Goal: Information Seeking & Learning: Learn about a topic

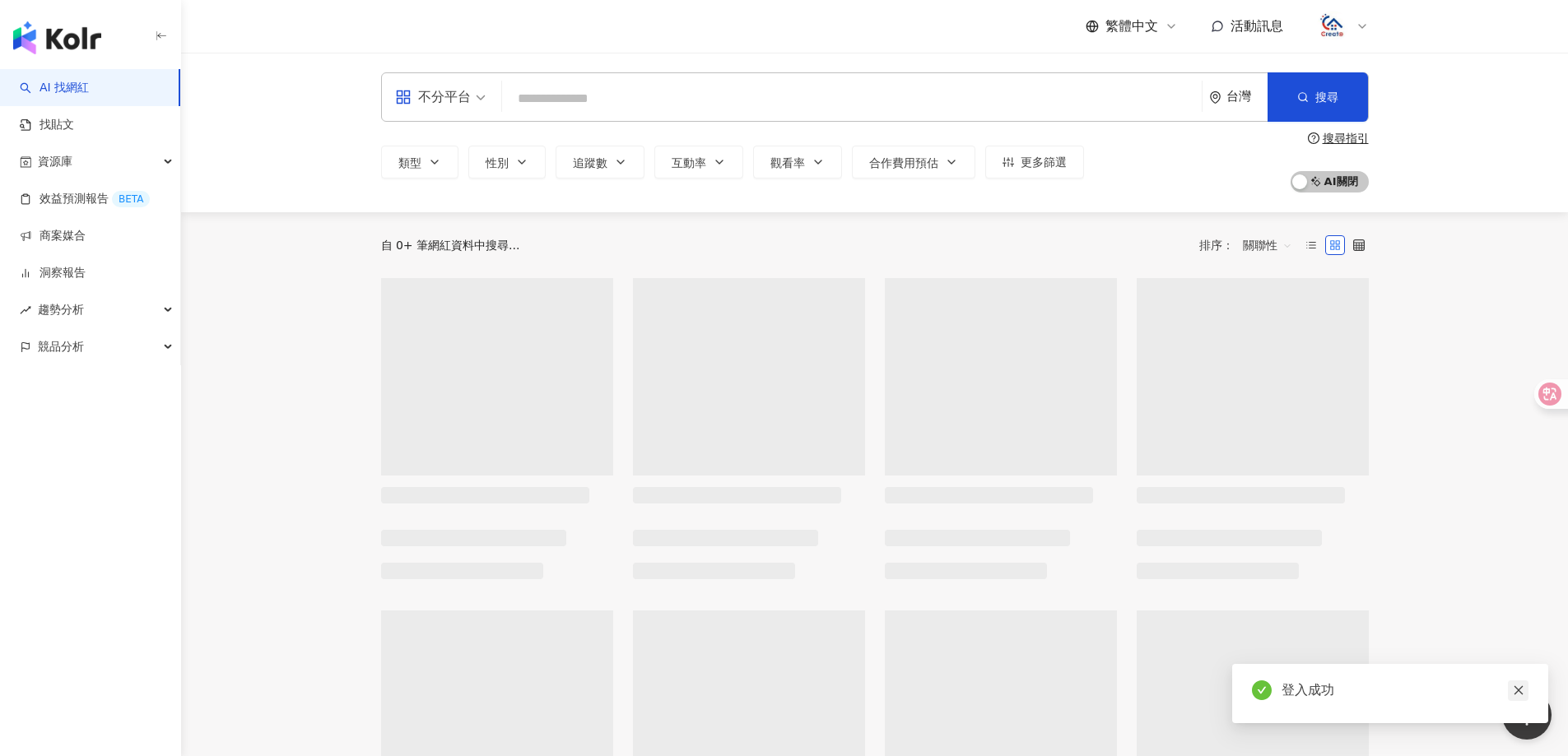
click at [1521, 692] on icon "close" at bounding box center [1517, 690] width 12 height 12
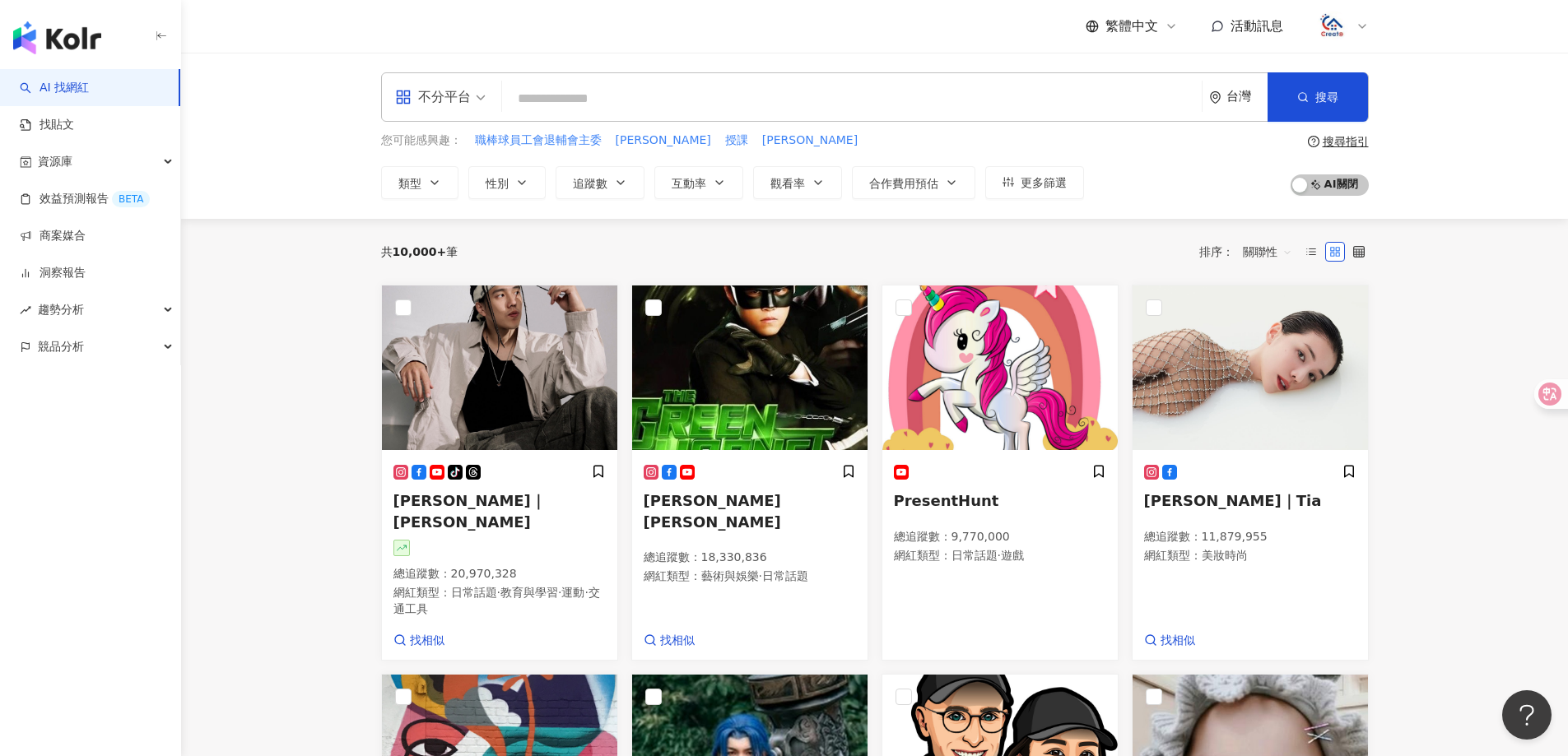
click at [655, 89] on input "search" at bounding box center [852, 98] width 686 height 31
click at [469, 98] on div "不分平台" at bounding box center [433, 97] width 75 height 27
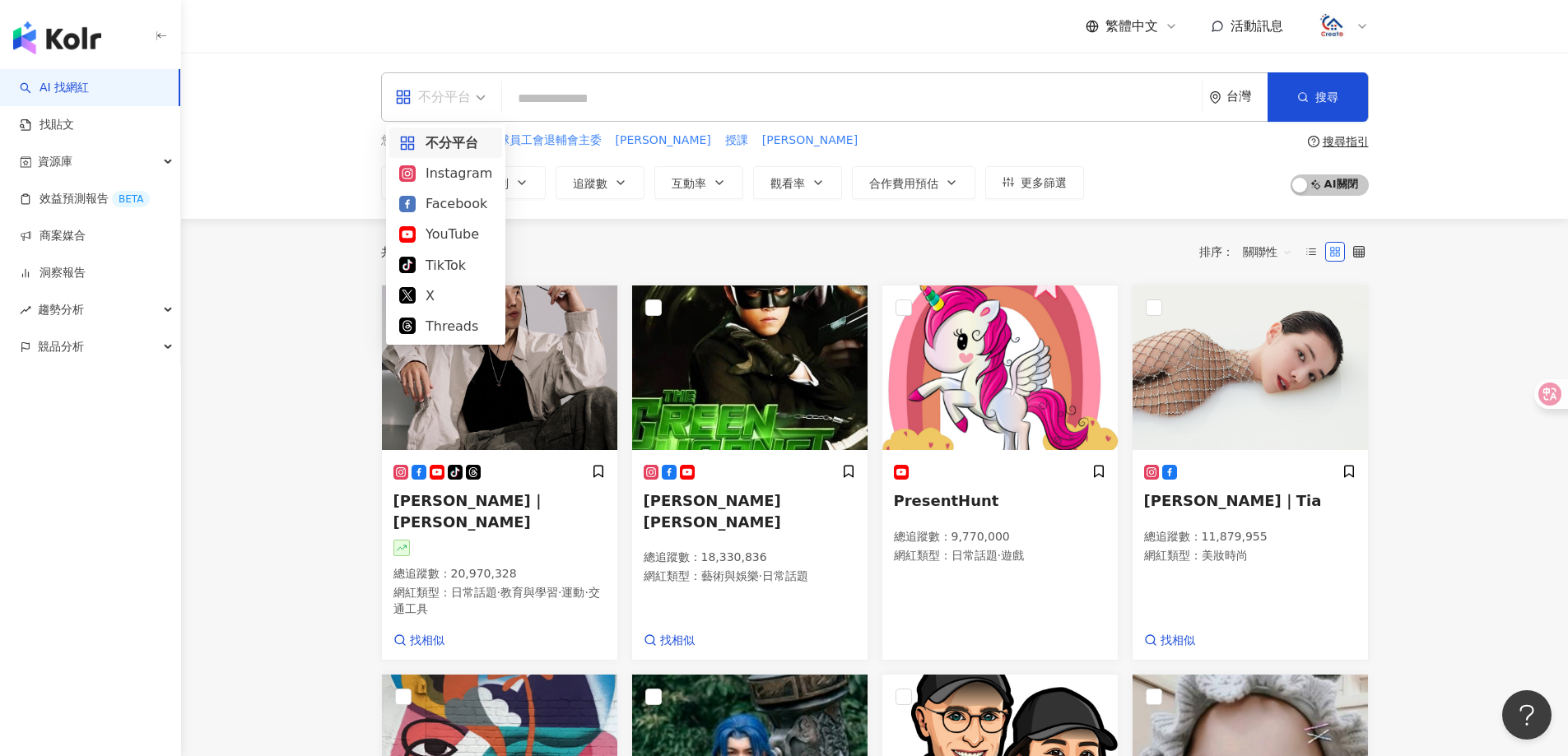
click at [569, 103] on input "search" at bounding box center [852, 98] width 686 height 31
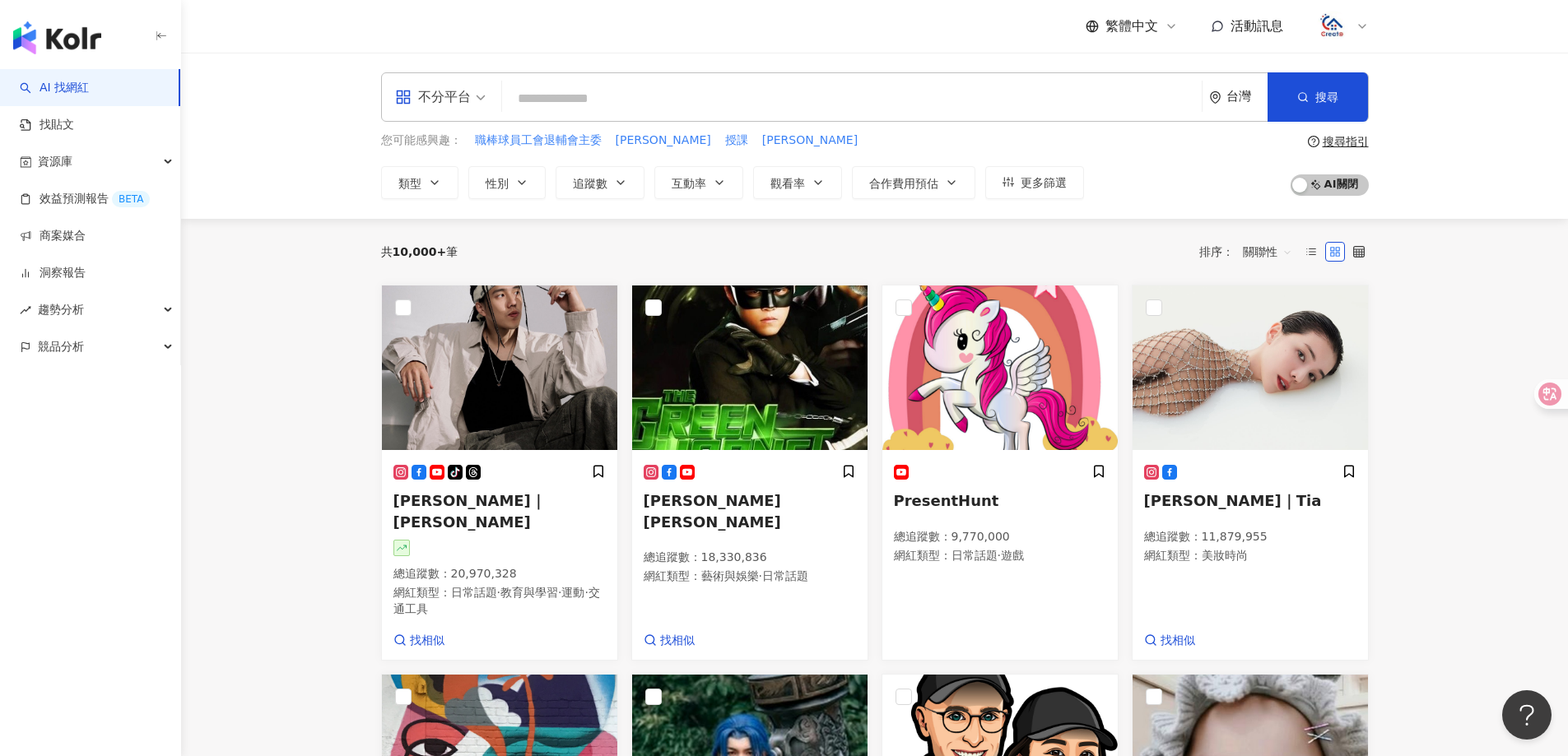
click at [414, 105] on div "不分平台" at bounding box center [433, 97] width 75 height 27
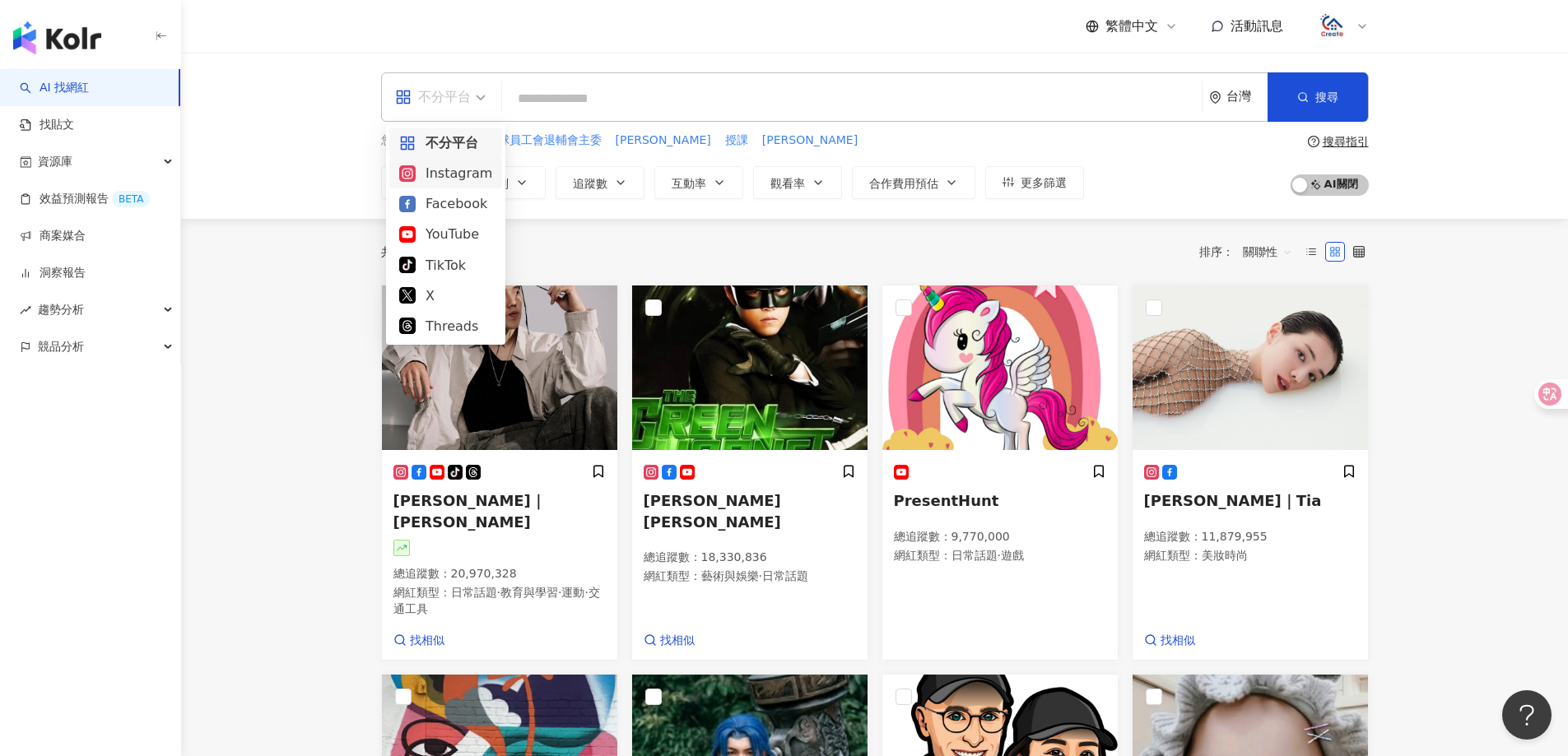
click at [484, 168] on div "Instagram" at bounding box center [445, 173] width 93 height 20
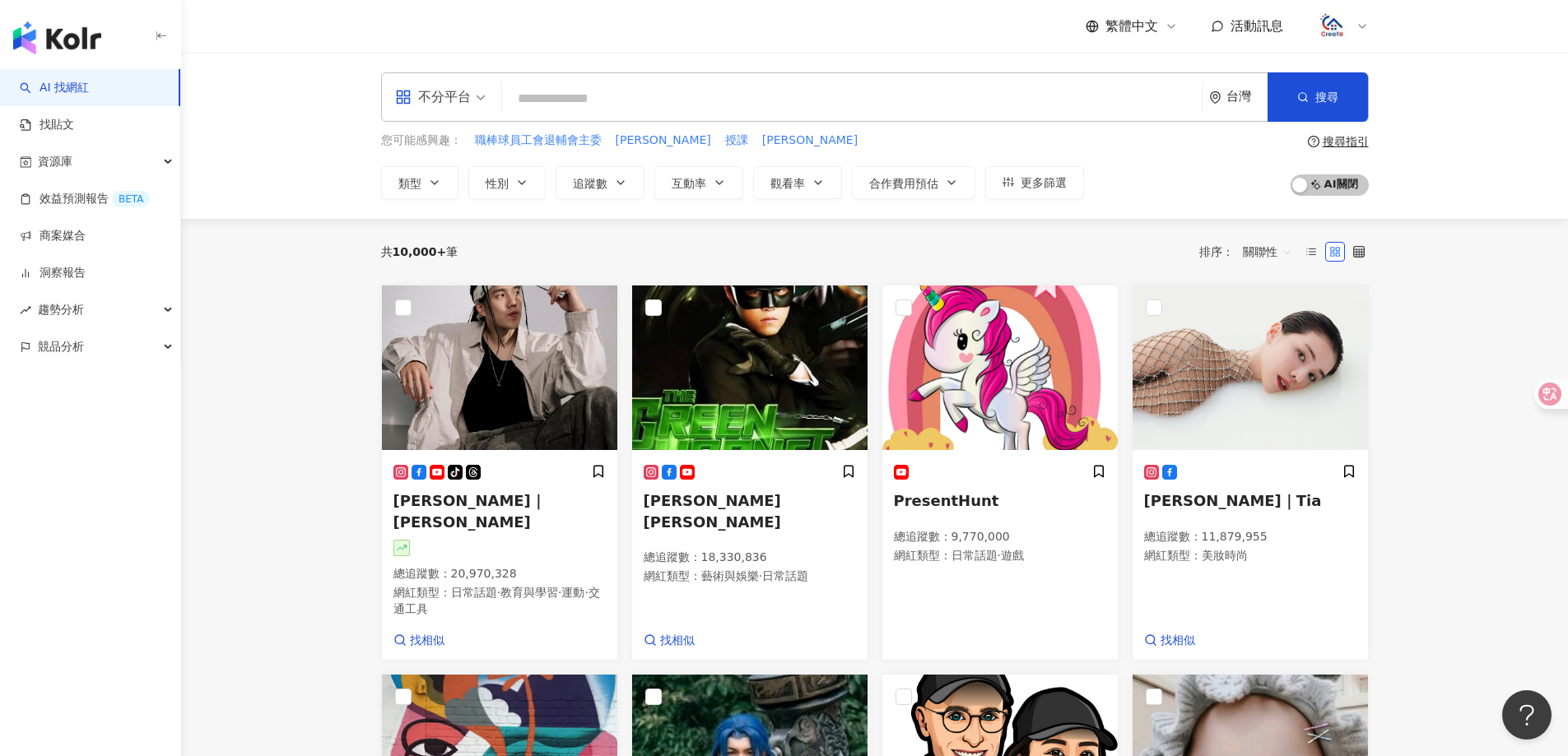
click at [560, 105] on input "search" at bounding box center [852, 98] width 686 height 31
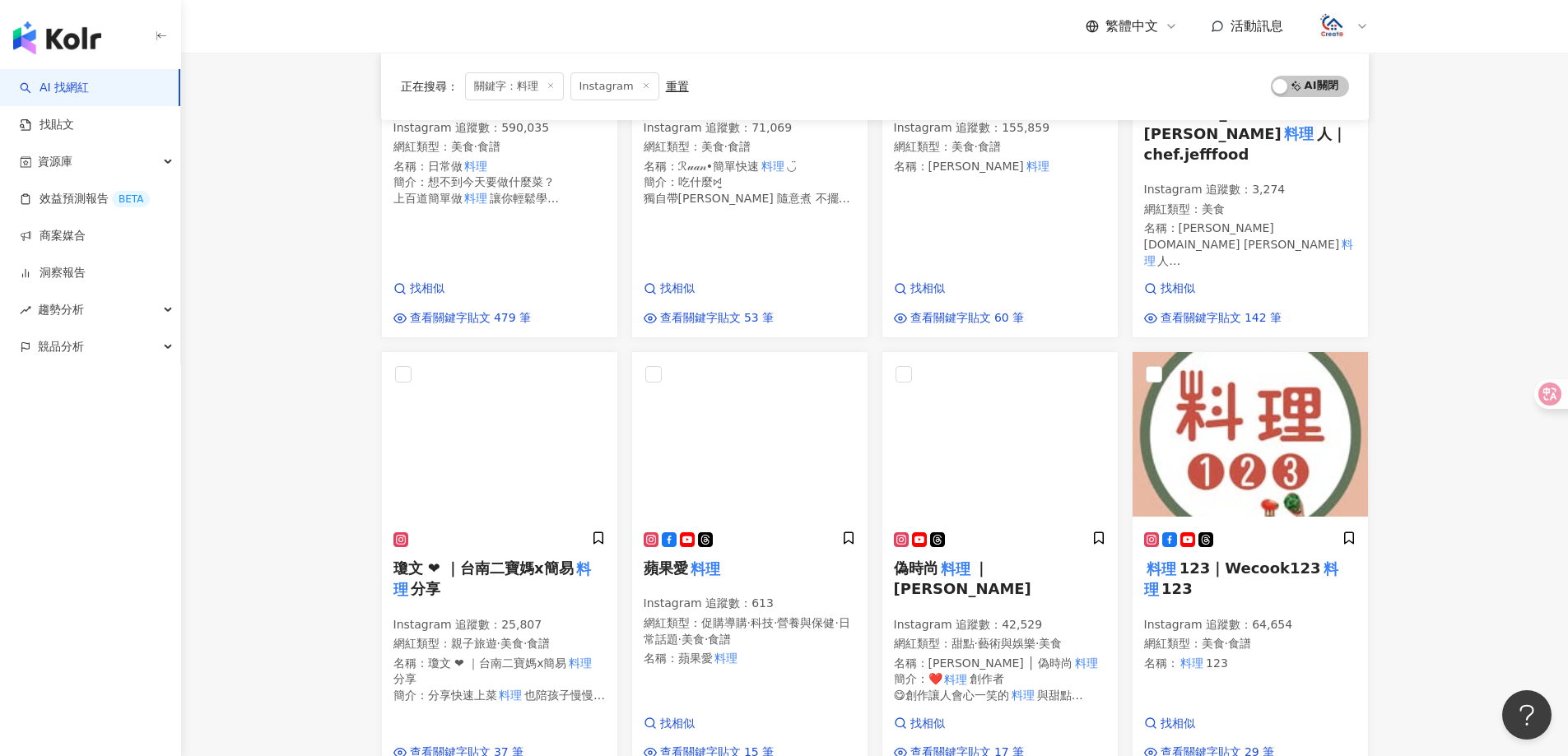
scroll to position [411, 0]
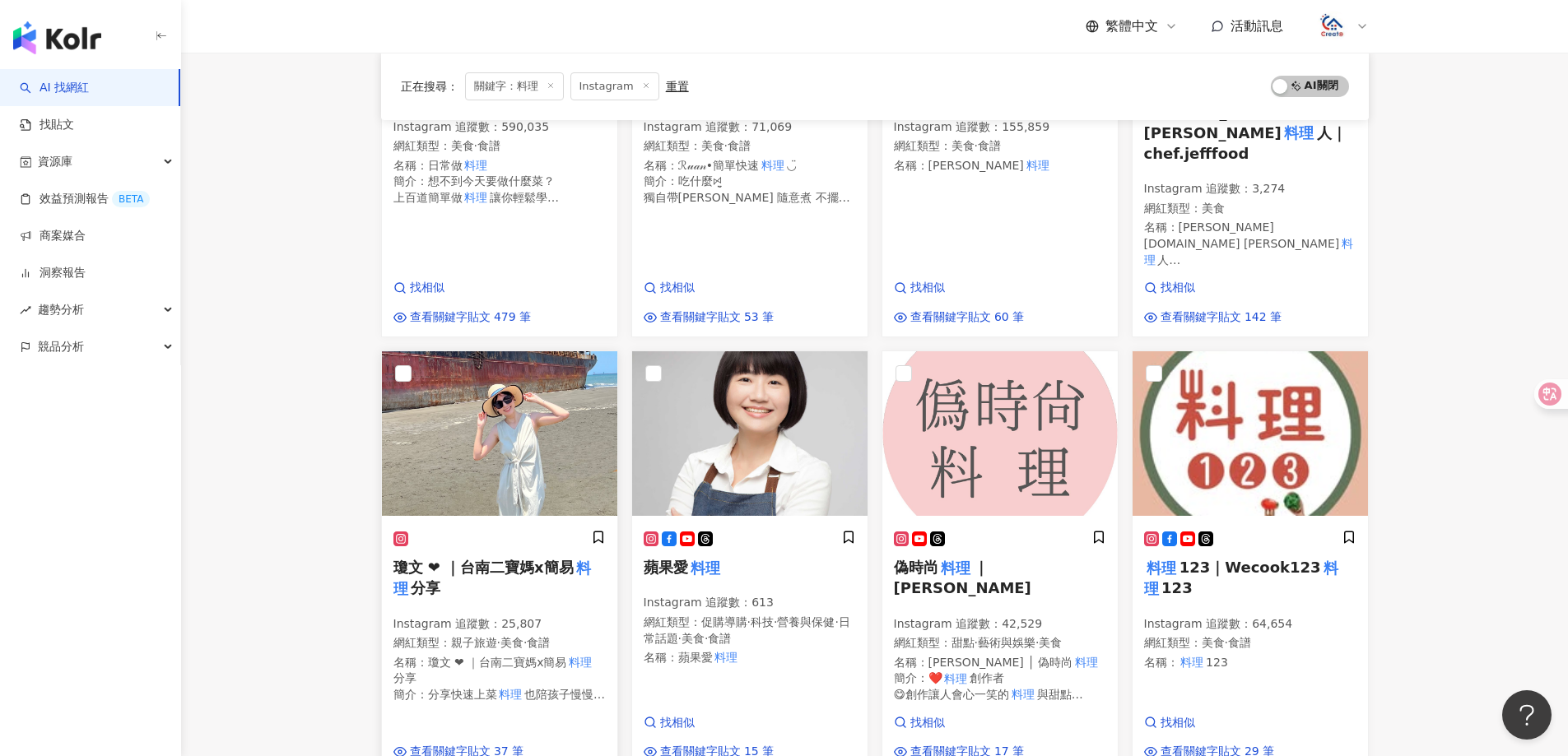
type input "**"
click at [522, 558] on span "瓊文 ❤︎ ｜台南二寶媽x簡易" at bounding box center [483, 566] width 180 height 17
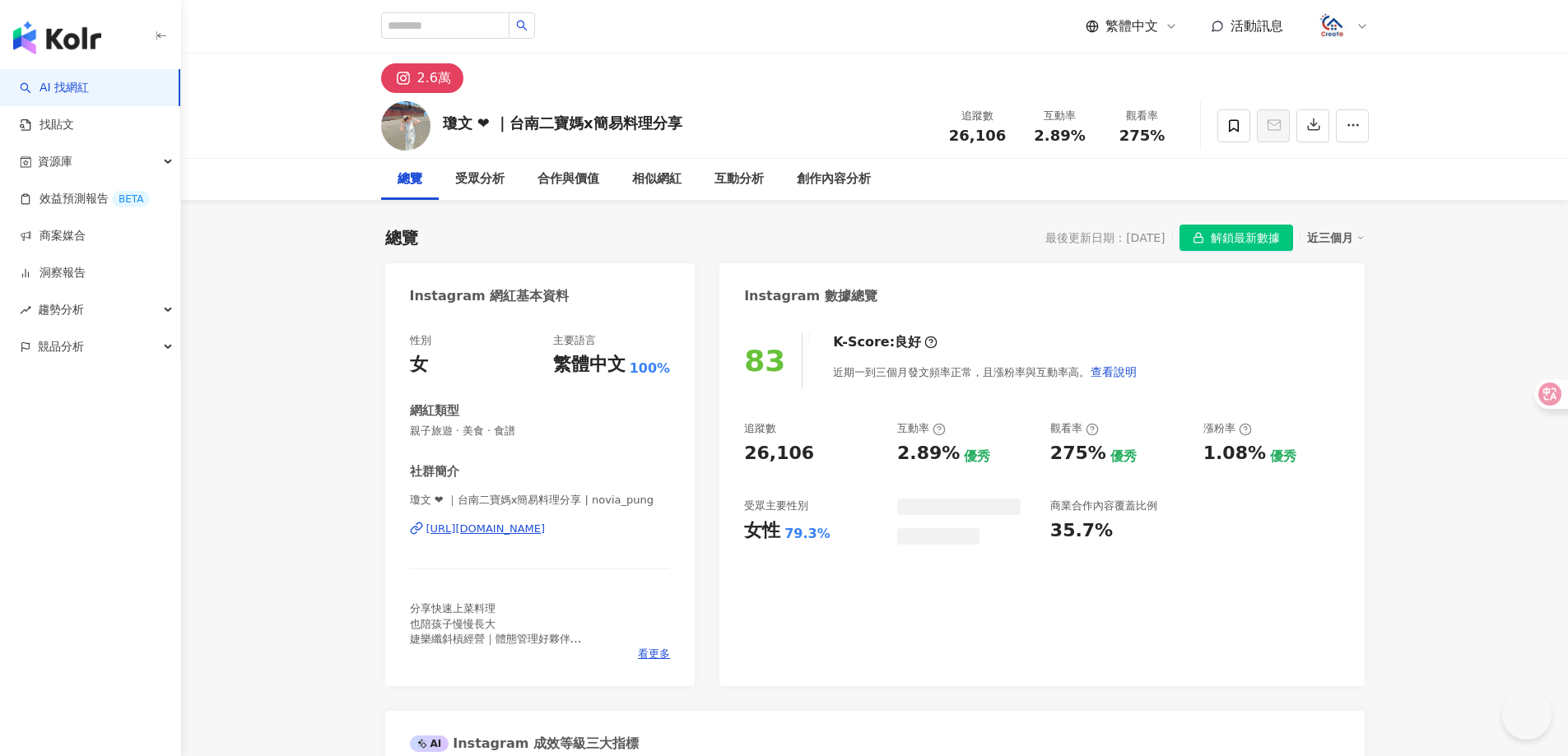
click at [546, 528] on div "[URL][DOMAIN_NAME]" at bounding box center [486, 529] width 120 height 15
